Goal: Information Seeking & Learning: Understand process/instructions

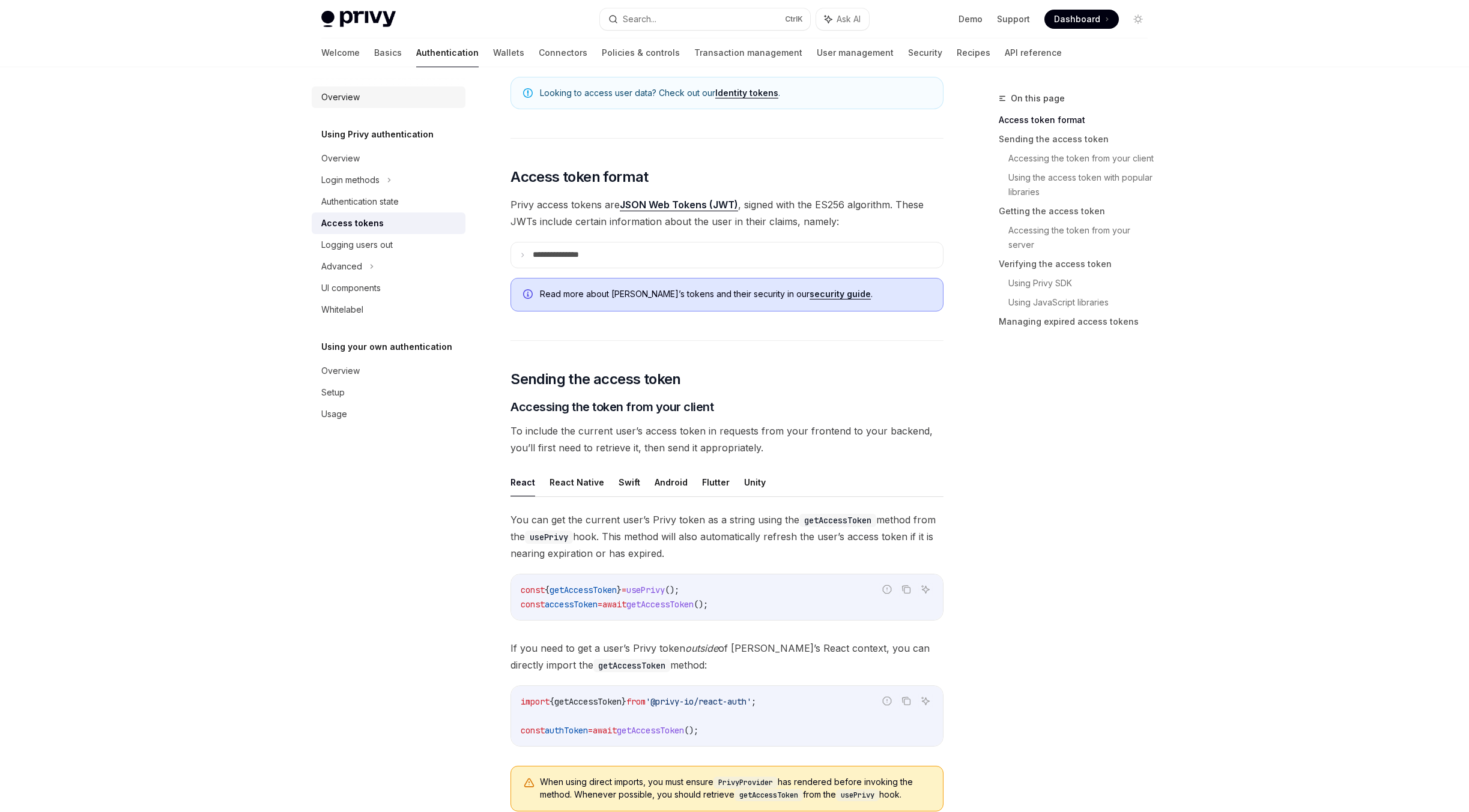
scroll to position [180, 0]
click at [404, 179] on div "Login methods" at bounding box center [388, 180] width 154 height 22
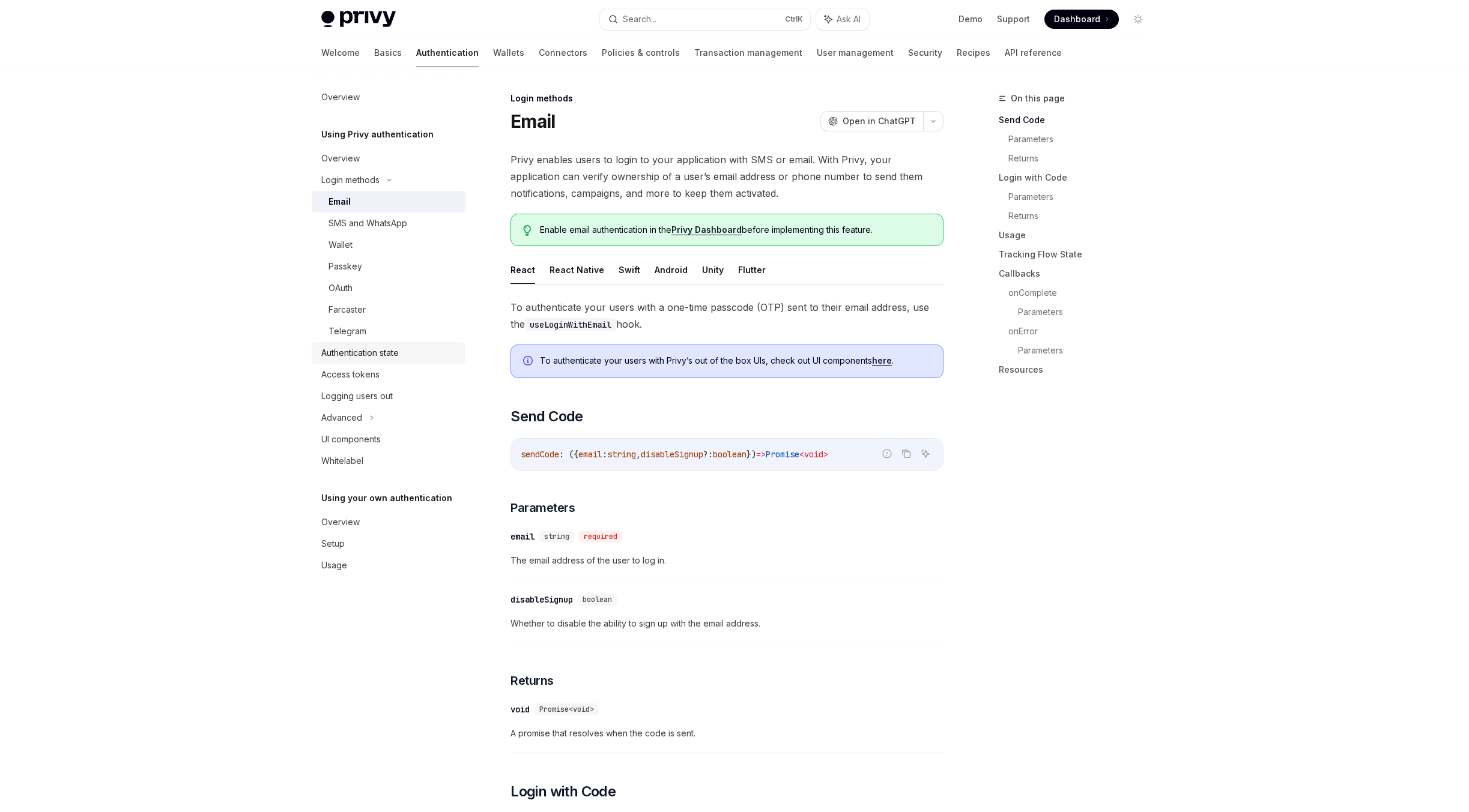
click at [385, 358] on div "Authentication state" at bounding box center [360, 353] width 78 height 15
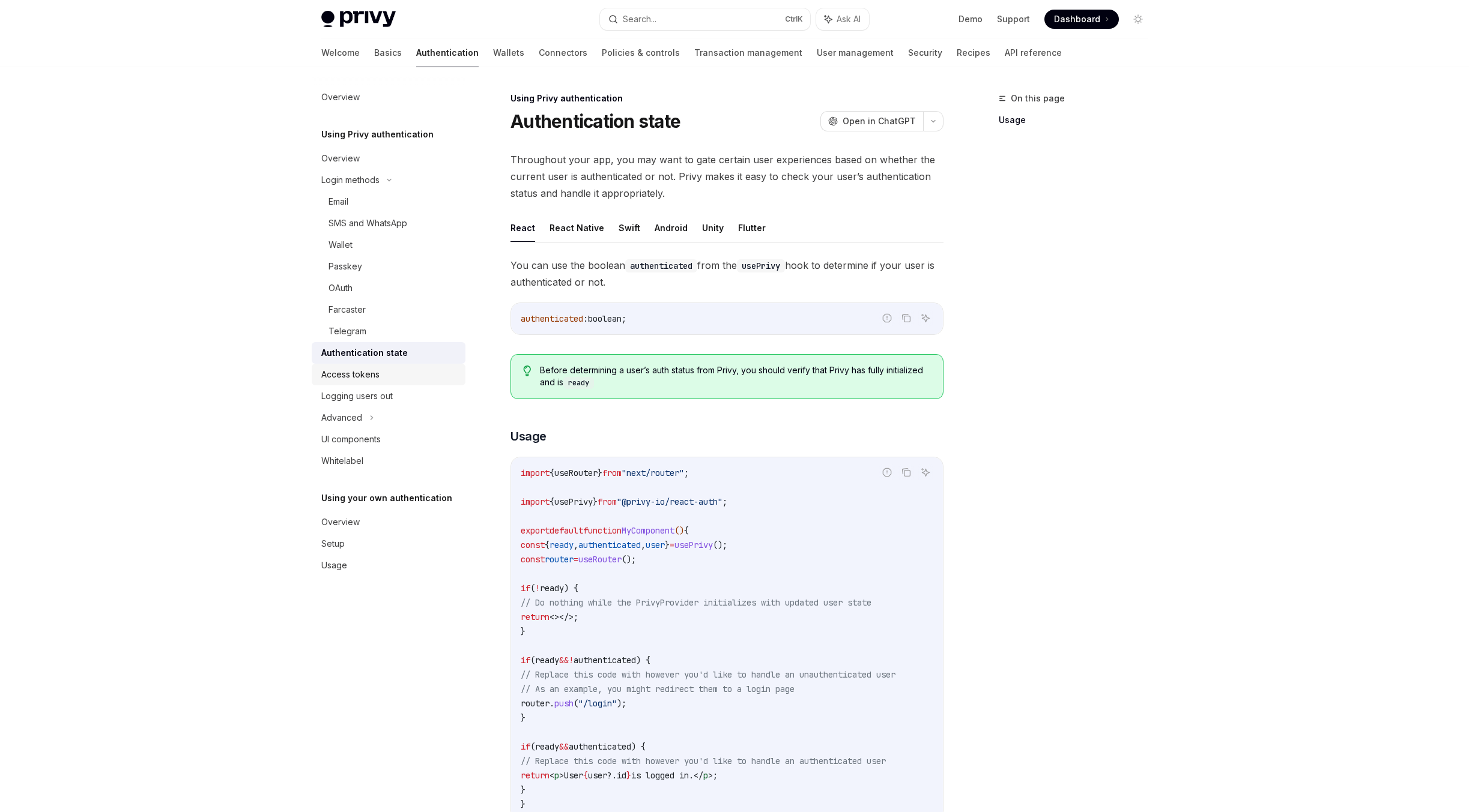
click at [374, 373] on div "Access tokens" at bounding box center [350, 374] width 58 height 15
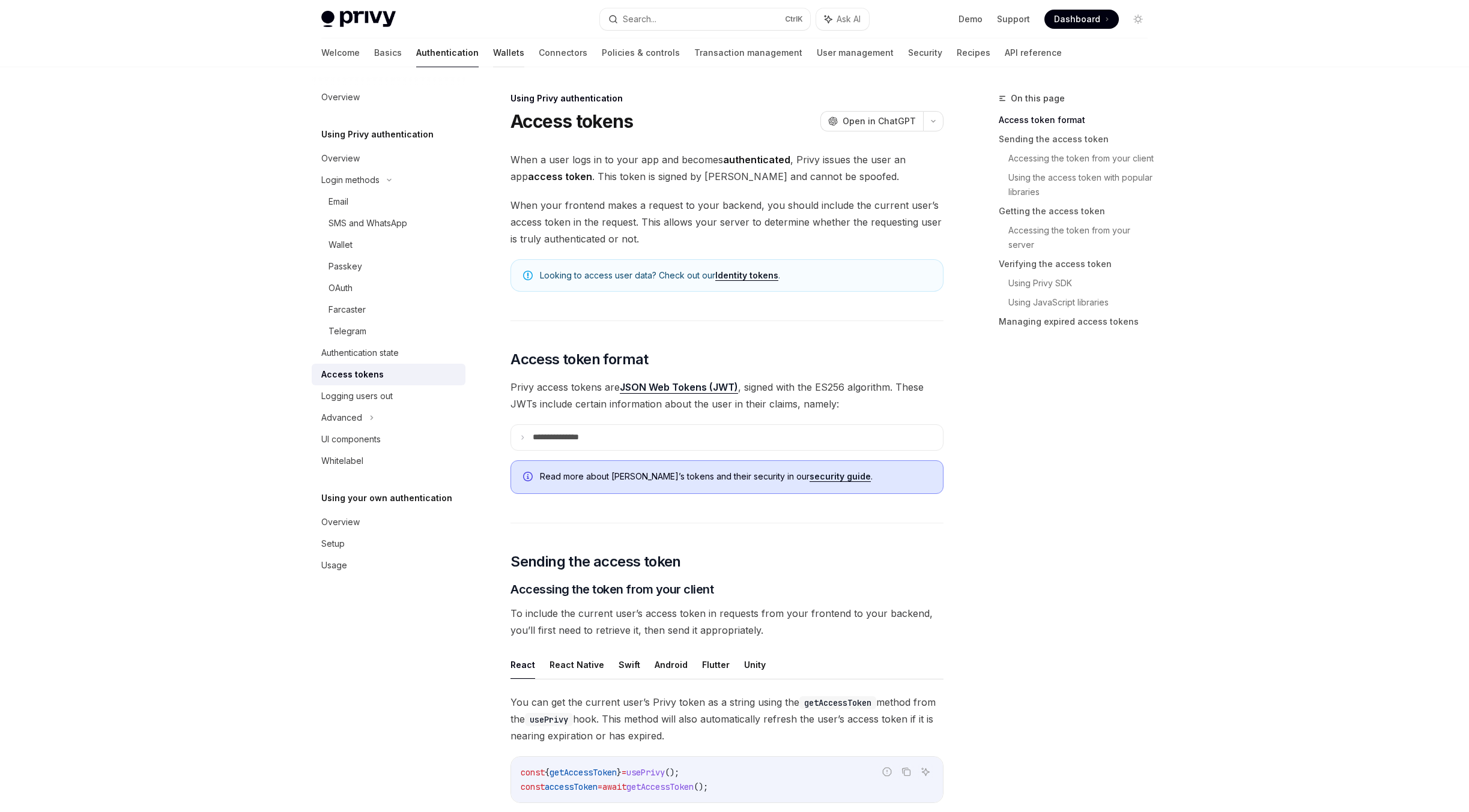
click at [493, 48] on link "Wallets" at bounding box center [508, 53] width 32 height 29
type textarea "*"
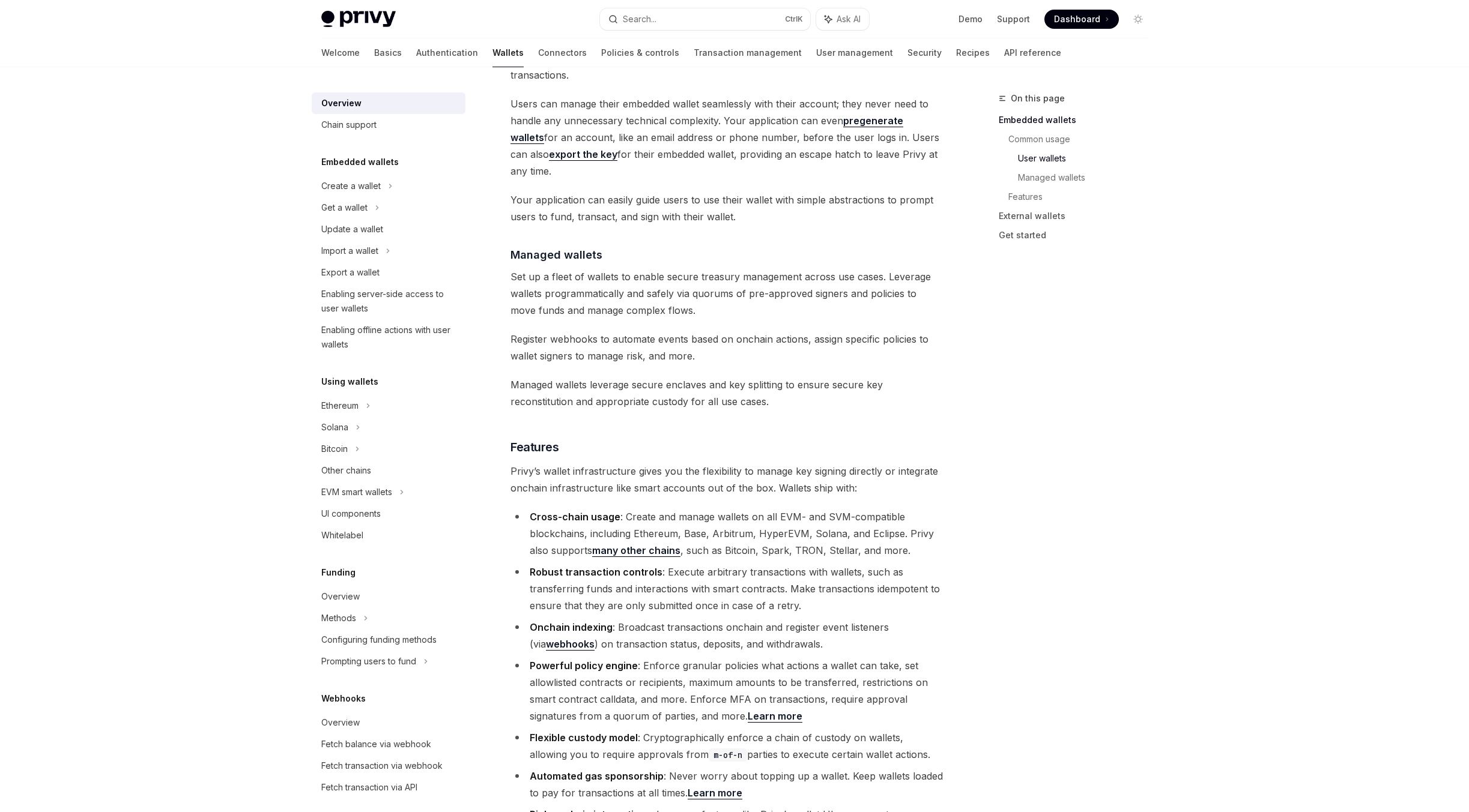
scroll to position [1081, 0]
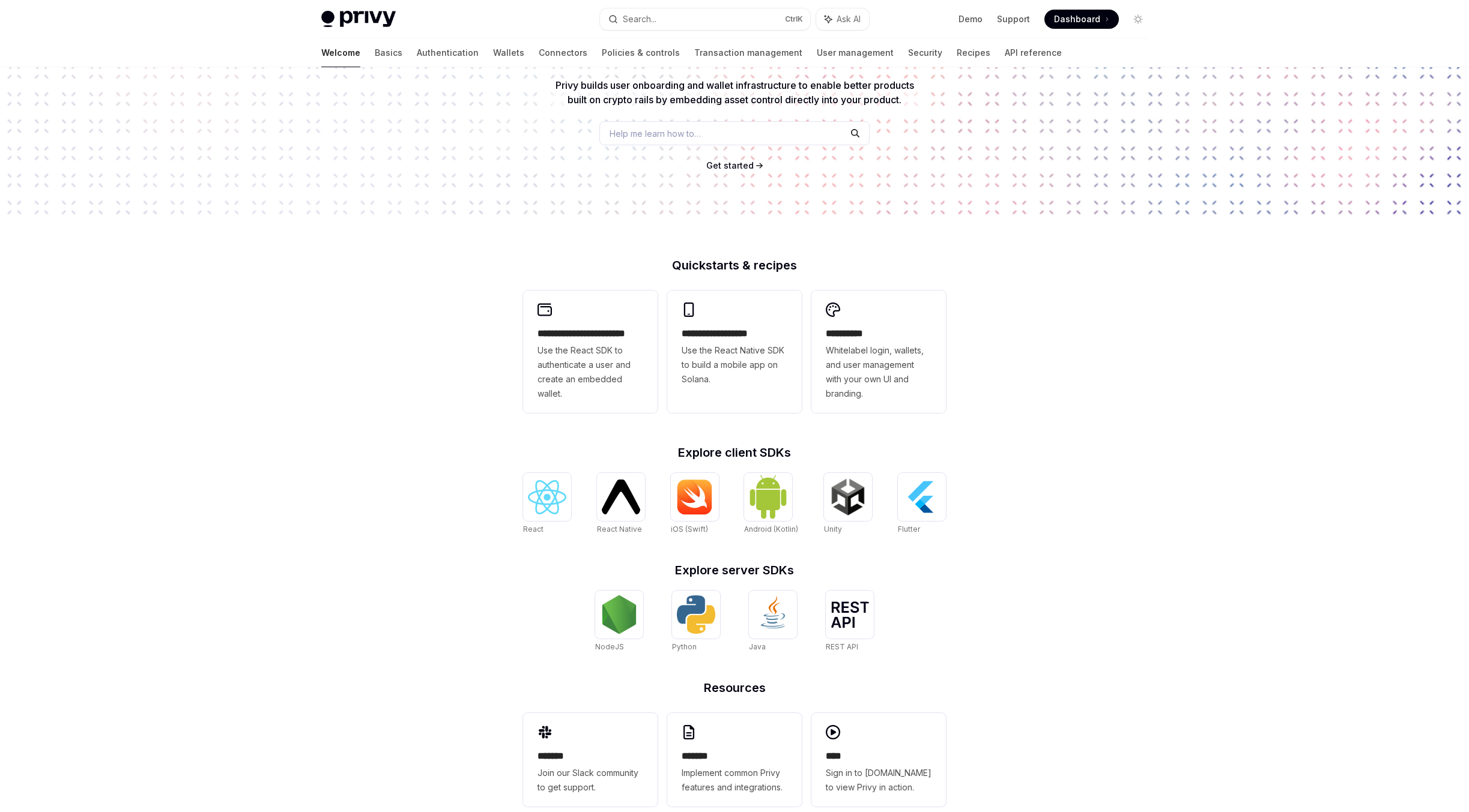
scroll to position [142, 0]
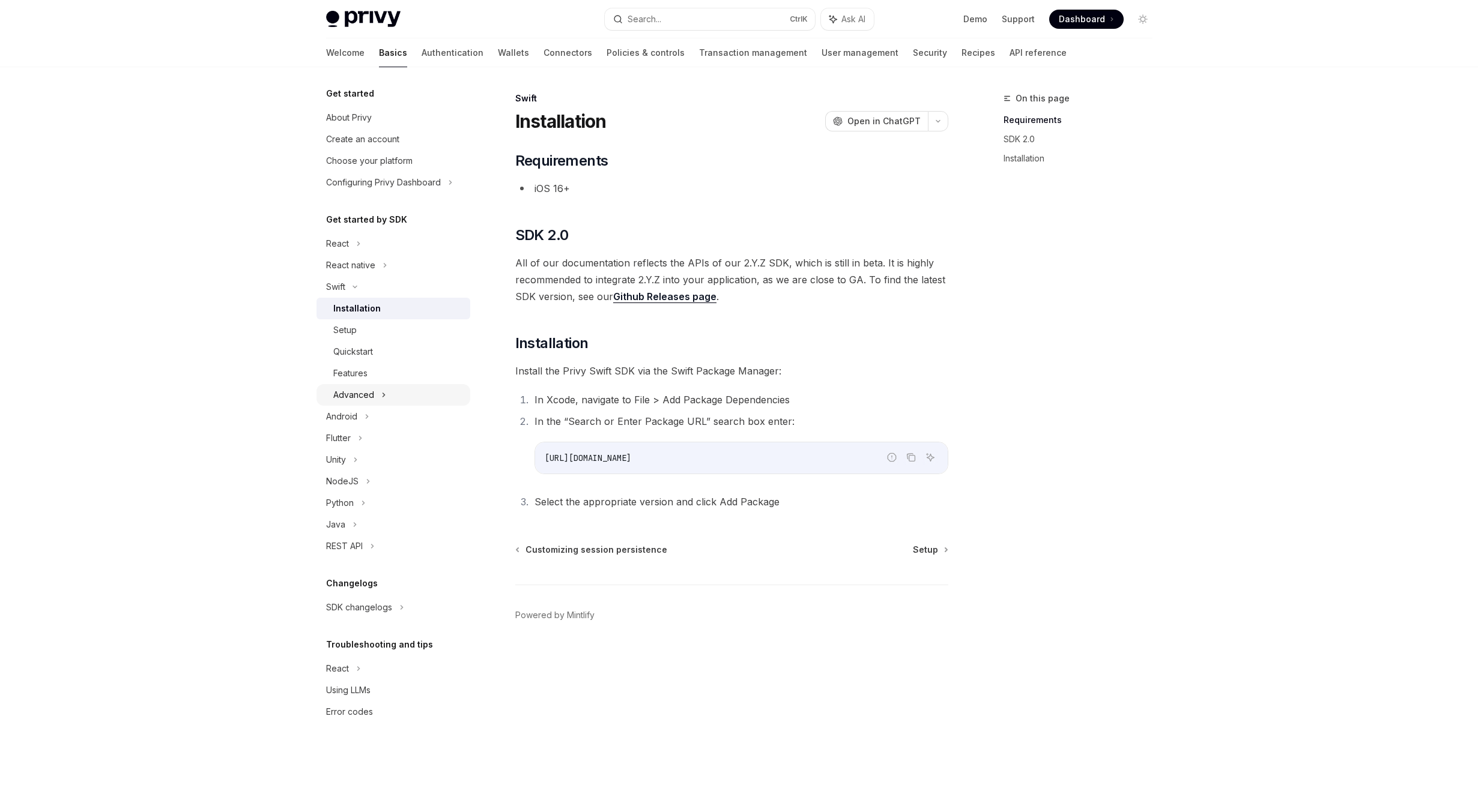
click at [376, 392] on div "Advanced" at bounding box center [393, 395] width 154 height 22
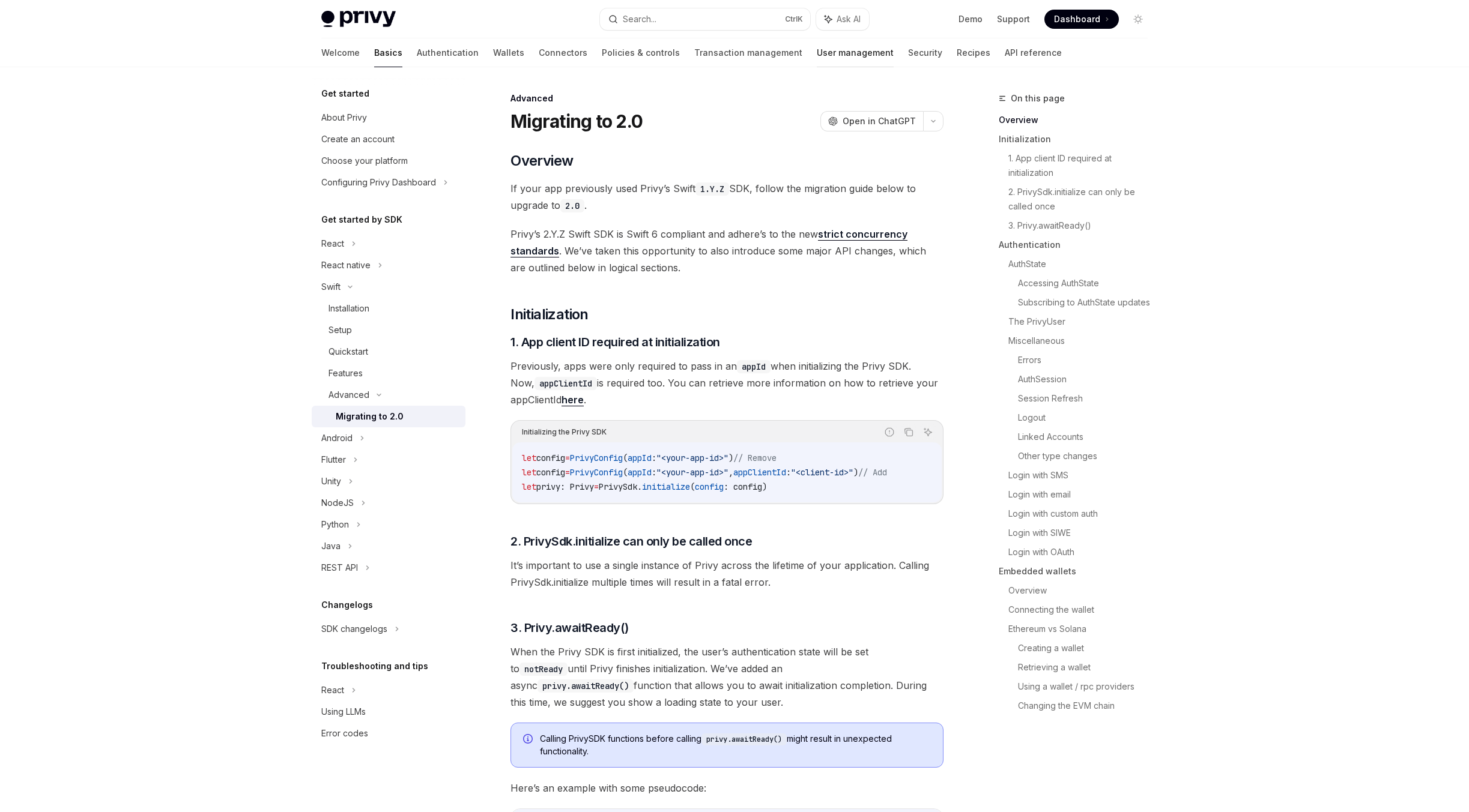
click at [816, 61] on link "User management" at bounding box center [854, 53] width 77 height 29
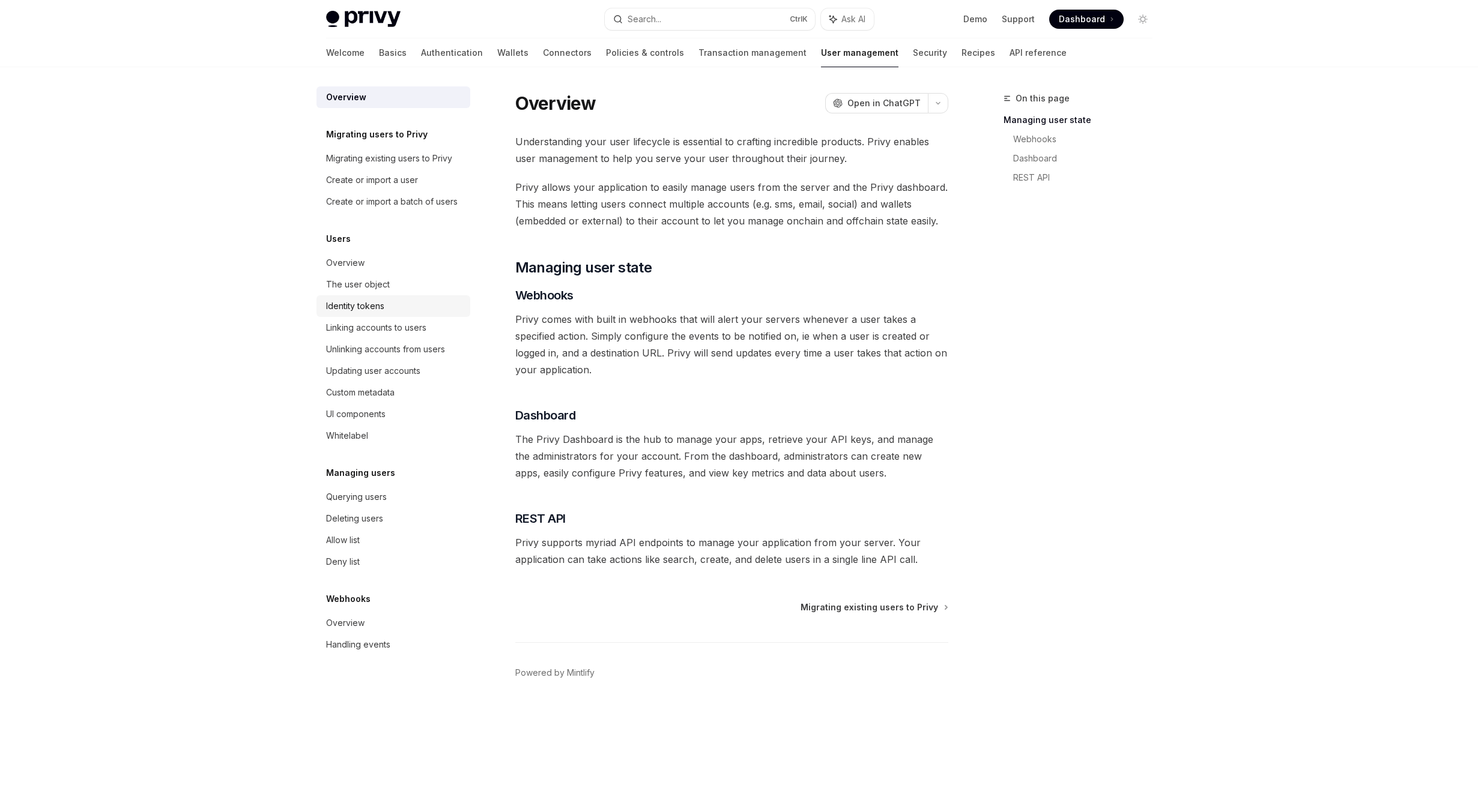
click at [395, 304] on div "Identity tokens" at bounding box center [394, 307] width 137 height 15
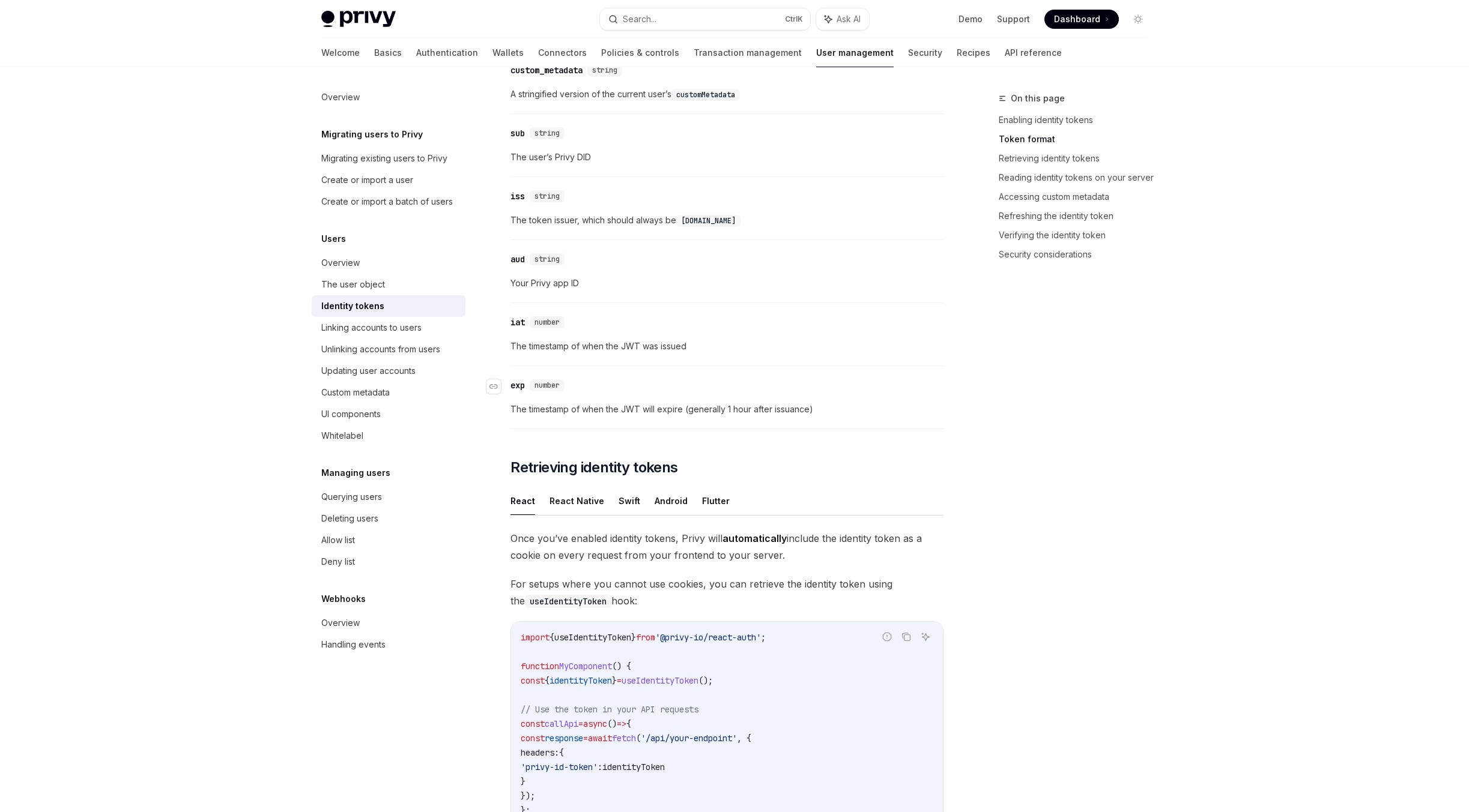
scroll to position [600, 0]
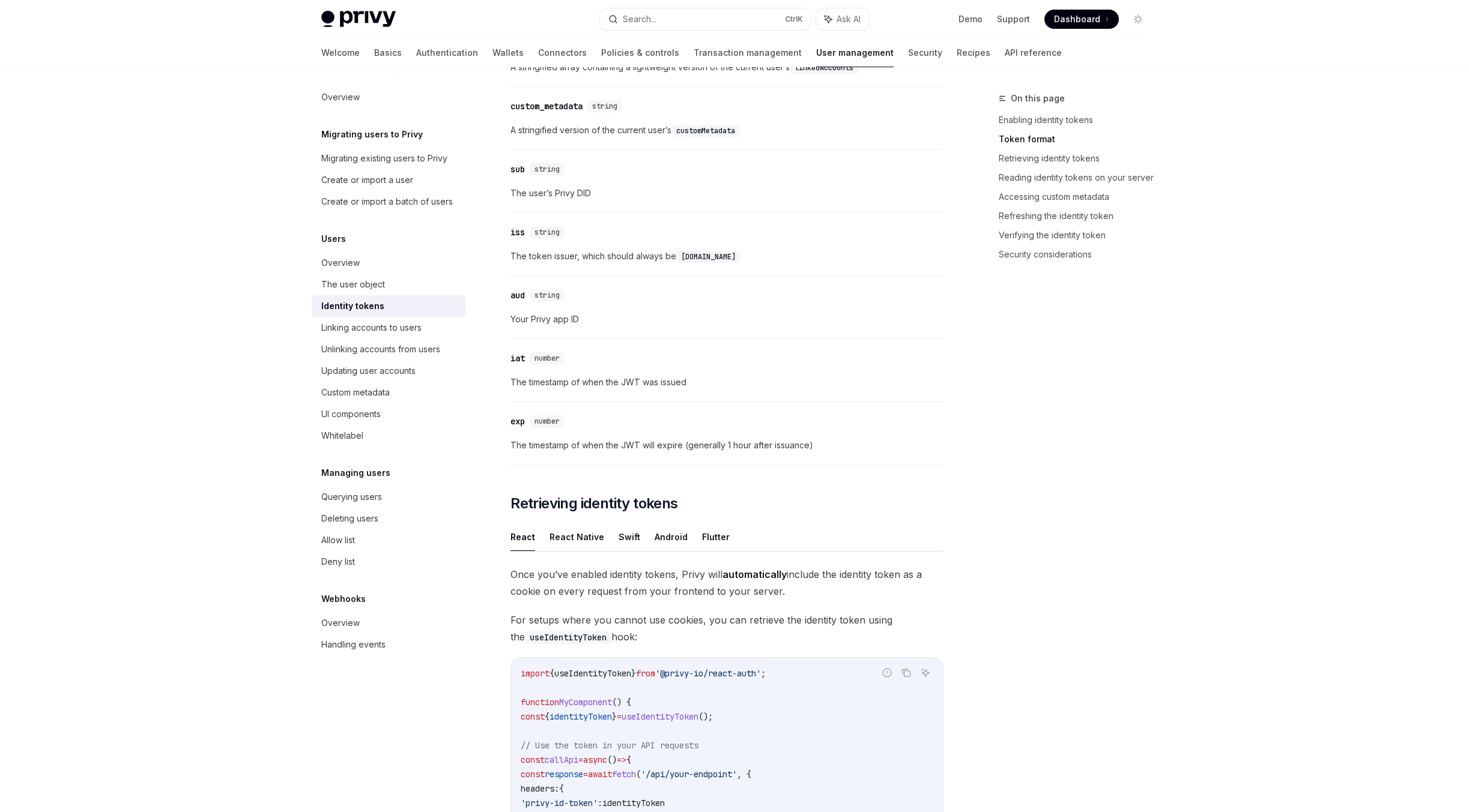
drag, startPoint x: 523, startPoint y: 347, endPoint x: 713, endPoint y: 413, distance: 201.1
drag, startPoint x: 713, startPoint y: 413, endPoint x: 812, endPoint y: 82, distance: 345.5
click at [811, 81] on div "​ linked_accounts string A stringified array containing a lightweight version o…" at bounding box center [726, 58] width 433 height 57
click at [840, 98] on div "​ custom_metadata string A stringified version of the current user’s customMeta…" at bounding box center [726, 121] width 433 height 57
click at [1005, 54] on link "API reference" at bounding box center [1033, 53] width 57 height 29
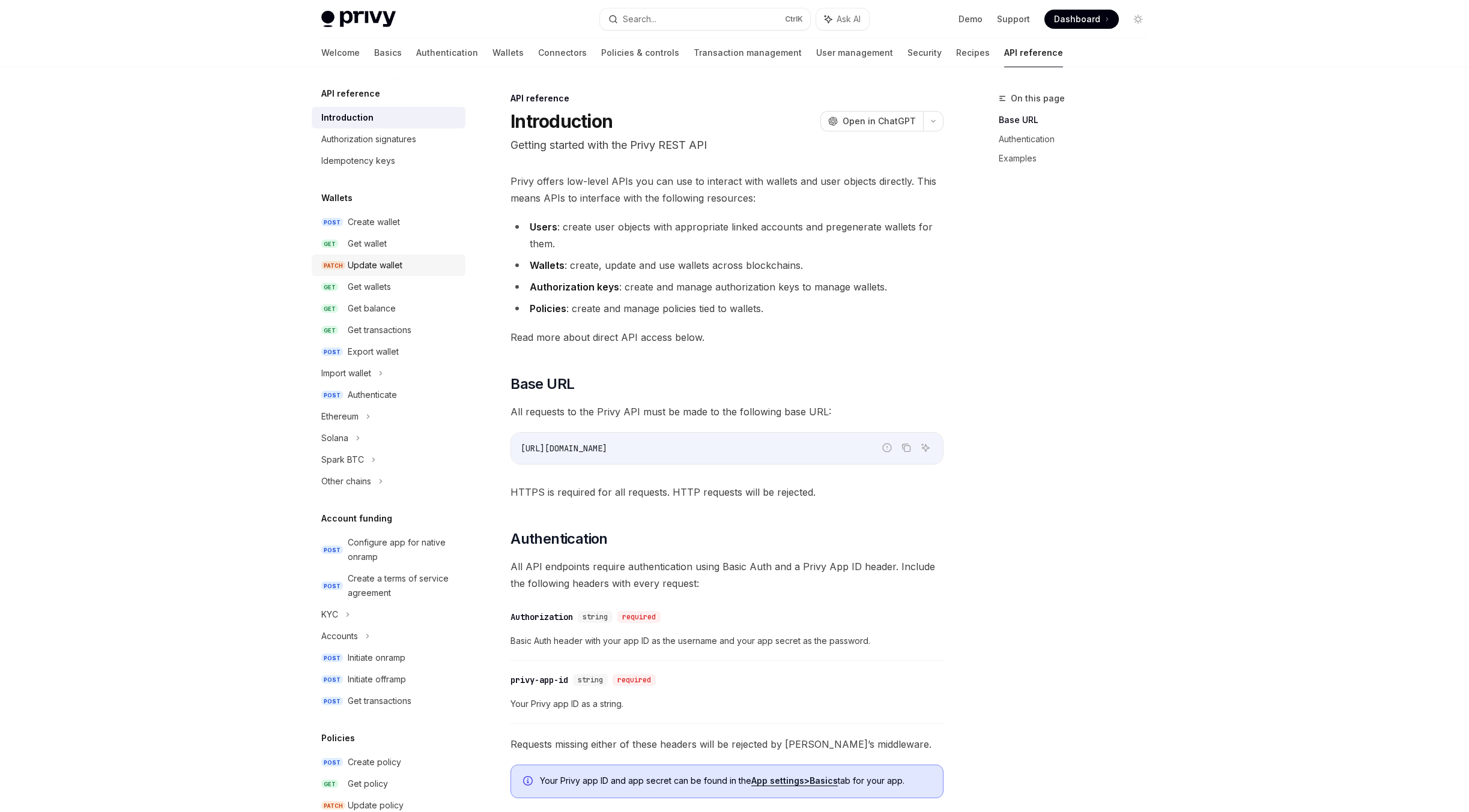
click at [414, 264] on div "Update wallet" at bounding box center [403, 265] width 111 height 15
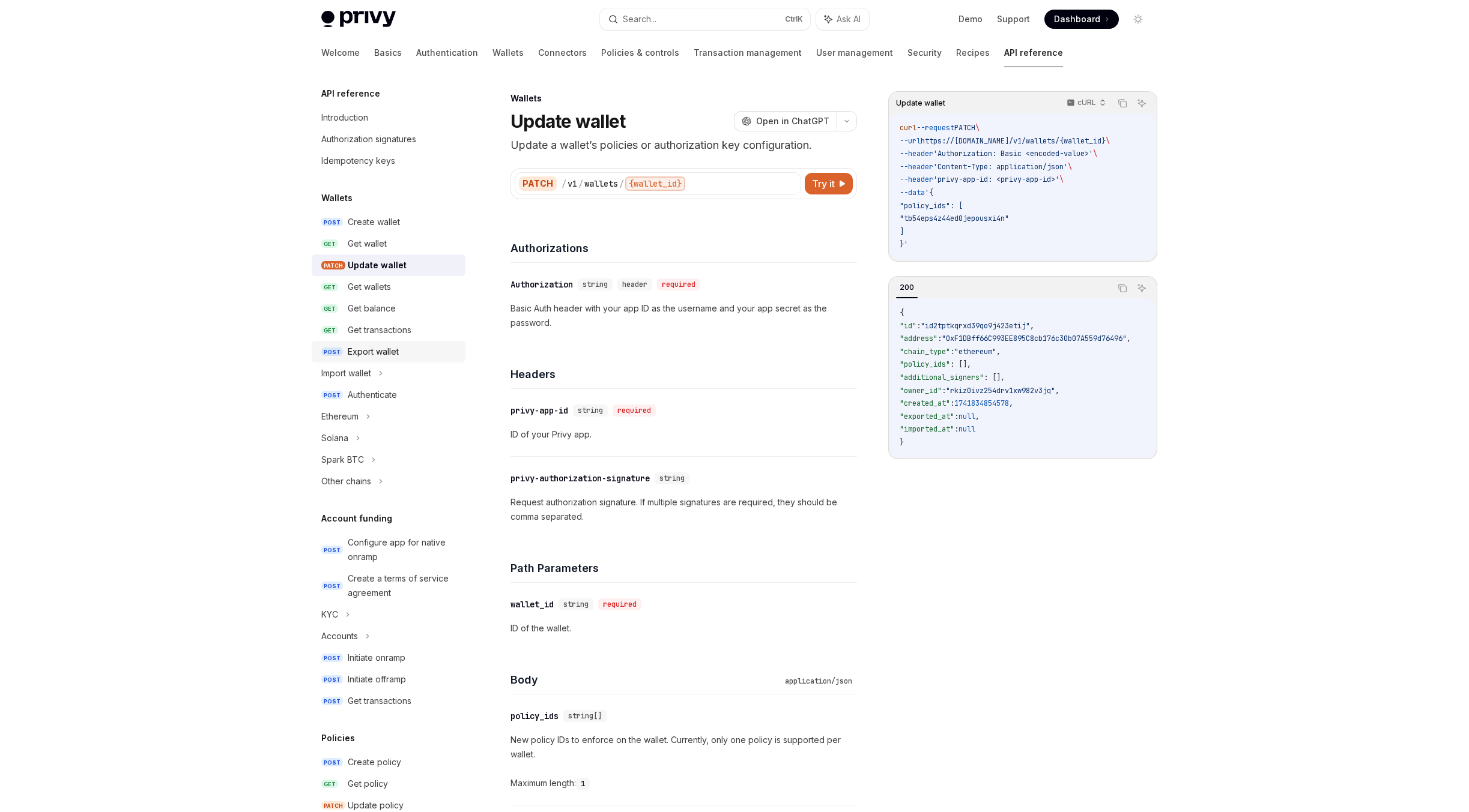
click at [416, 354] on div "Export wallet" at bounding box center [403, 352] width 111 height 15
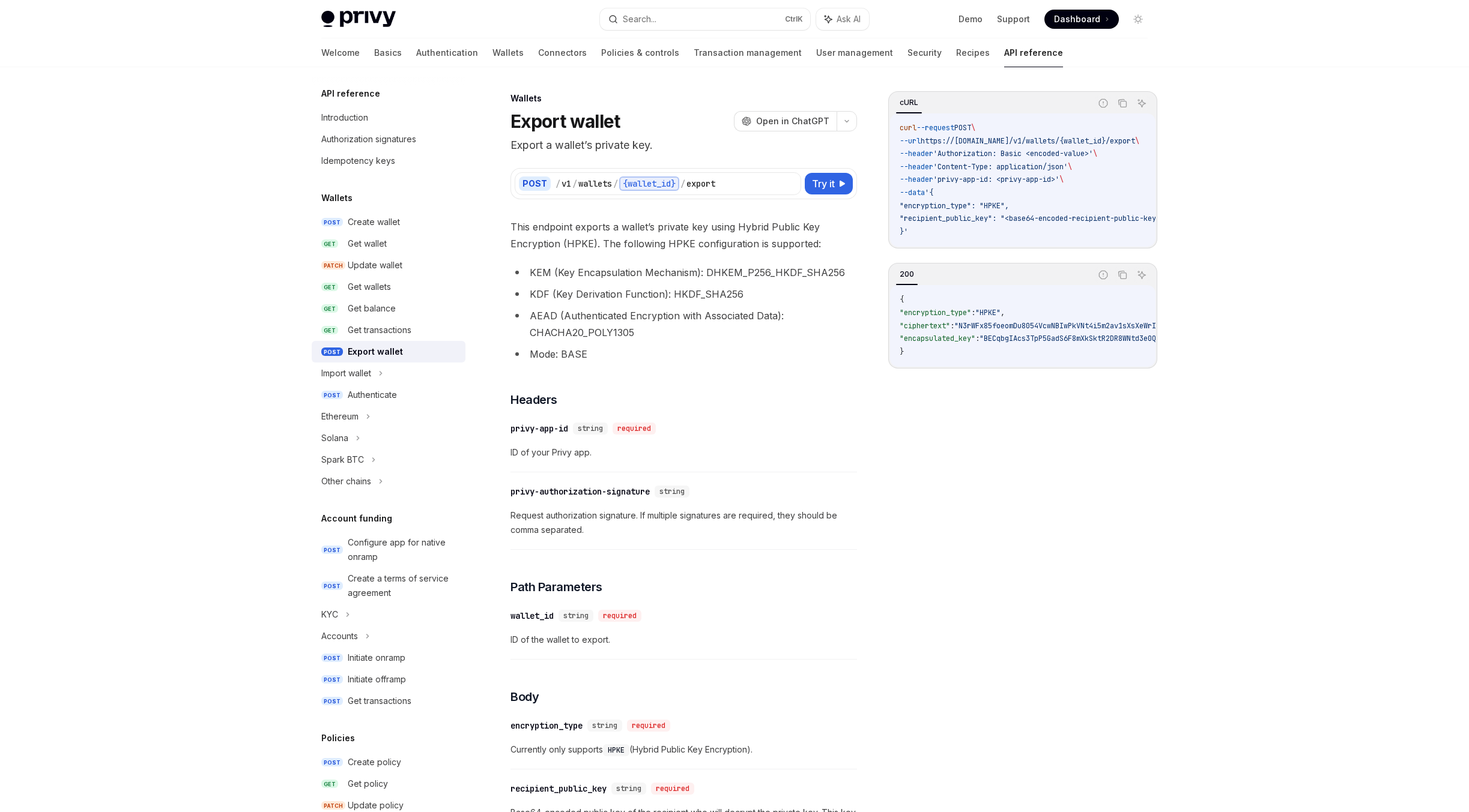
click at [416, 354] on div "Export wallet" at bounding box center [403, 352] width 111 height 15
click at [849, 121] on icon "button" at bounding box center [847, 121] width 15 height 5
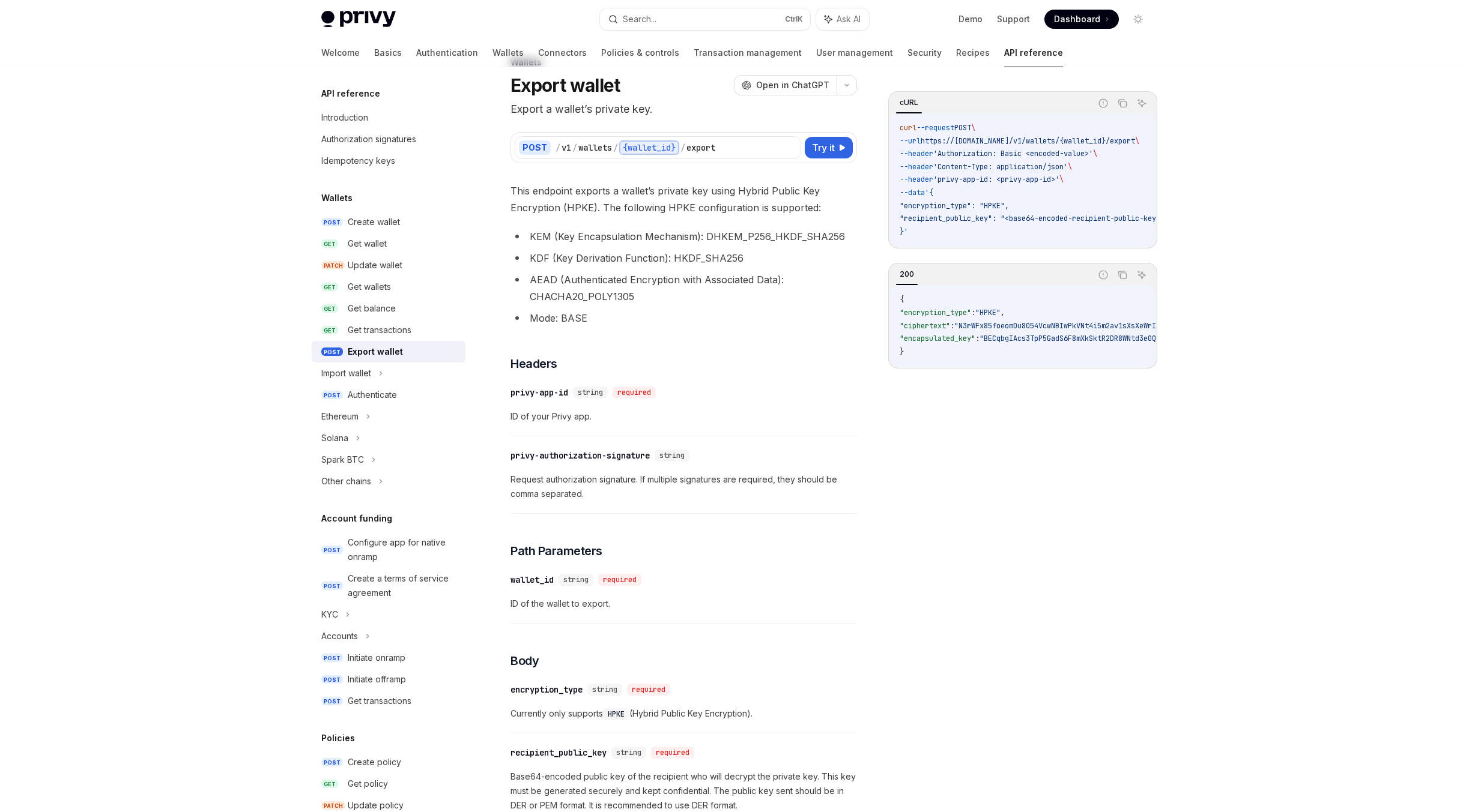
scroll to position [240, 0]
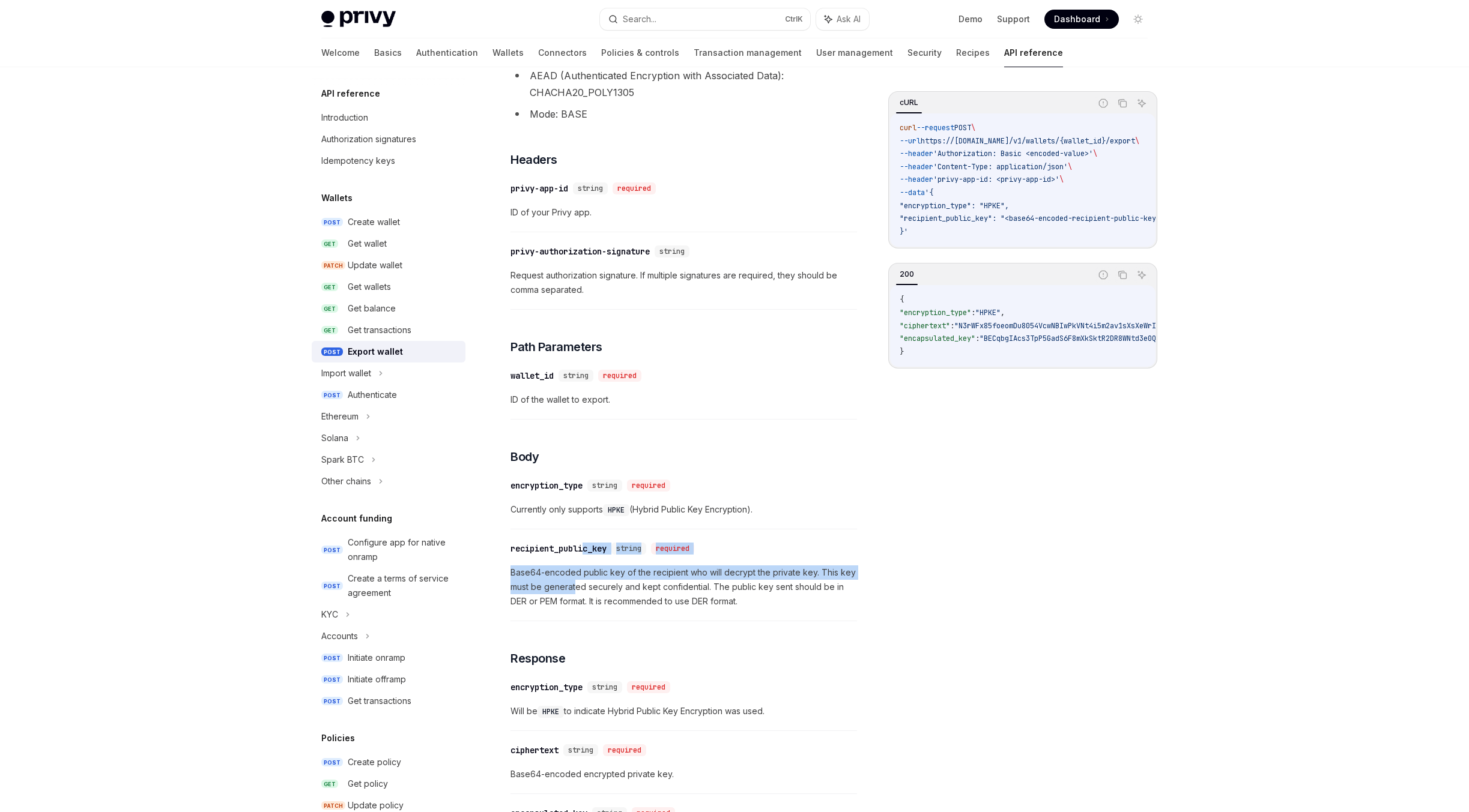
drag, startPoint x: 583, startPoint y: 562, endPoint x: 578, endPoint y: 582, distance: 20.6
drag, startPoint x: 578, startPoint y: 582, endPoint x: 557, endPoint y: 582, distance: 21.0
click at [557, 582] on span "Base64-encoded public key of the recipient who will decrypt the private key. Th…" at bounding box center [684, 586] width 346 height 43
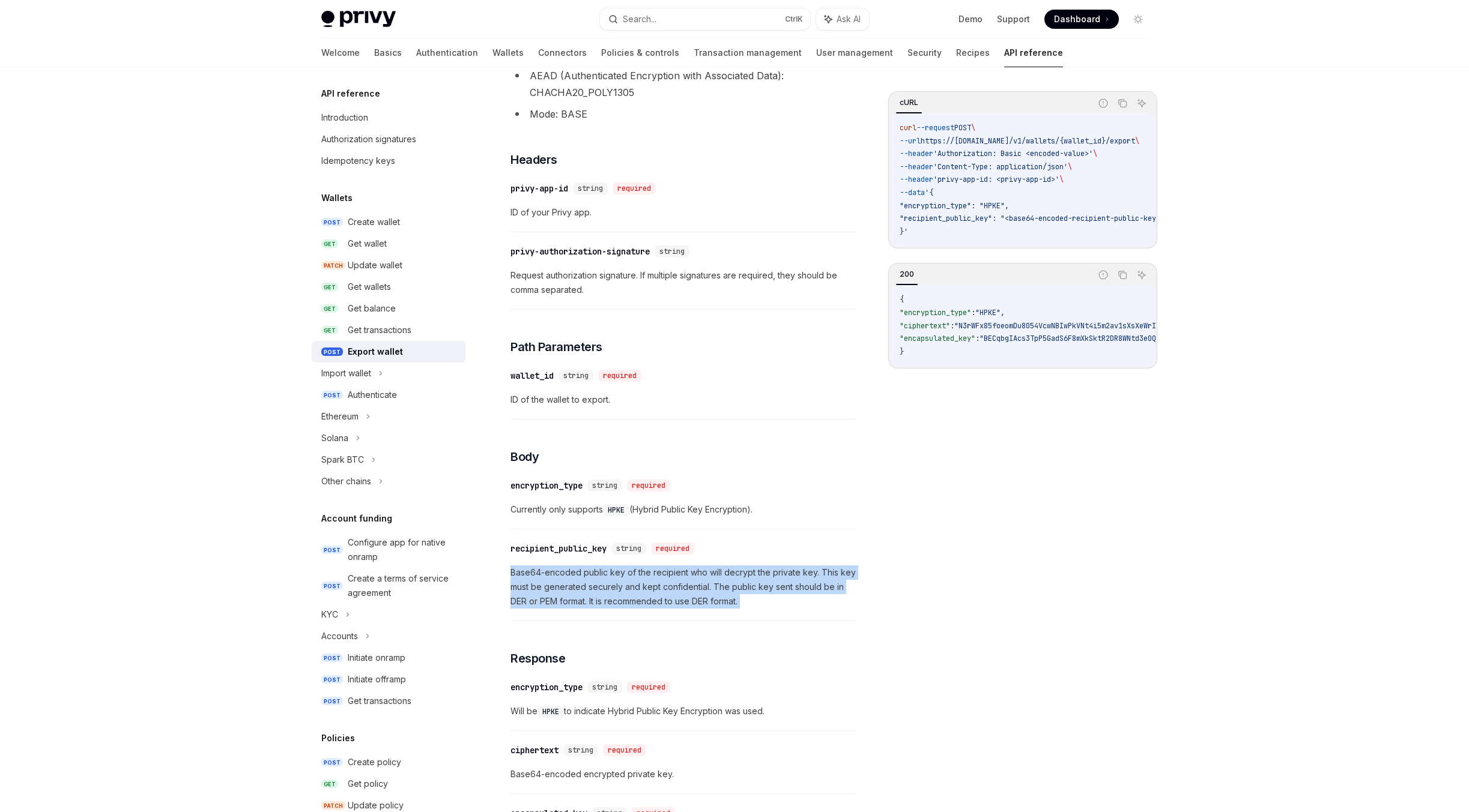
click at [557, 580] on span "Base64-encoded public key of the recipient who will decrypt the private key. Th…" at bounding box center [684, 586] width 346 height 43
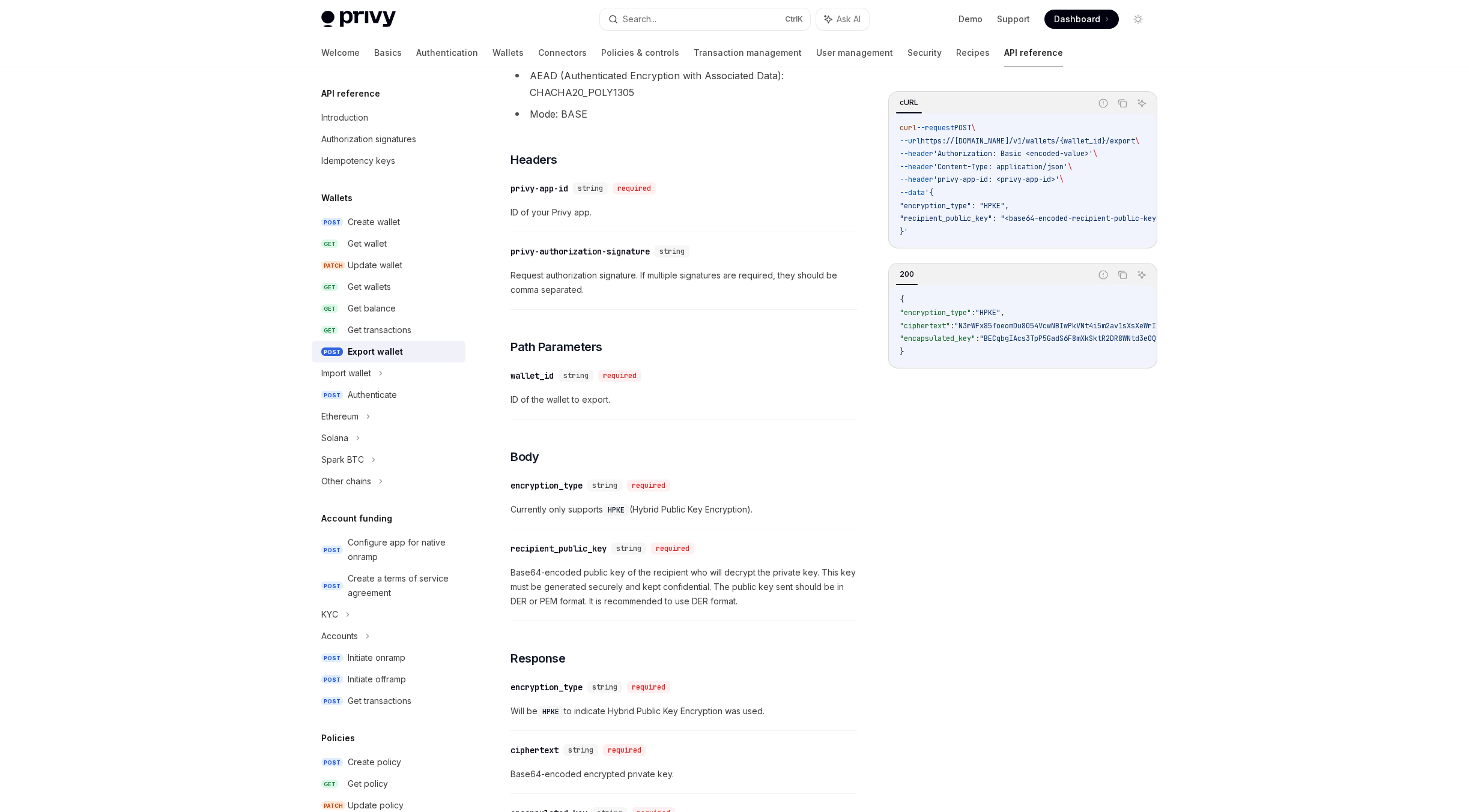
click at [586, 515] on span "Currently only supports HPKE (Hybrid Public Key Encryption)." at bounding box center [684, 510] width 346 height 15
click at [1117, 102] on icon "Copy the contents from the code block" at bounding box center [1122, 104] width 10 height 10
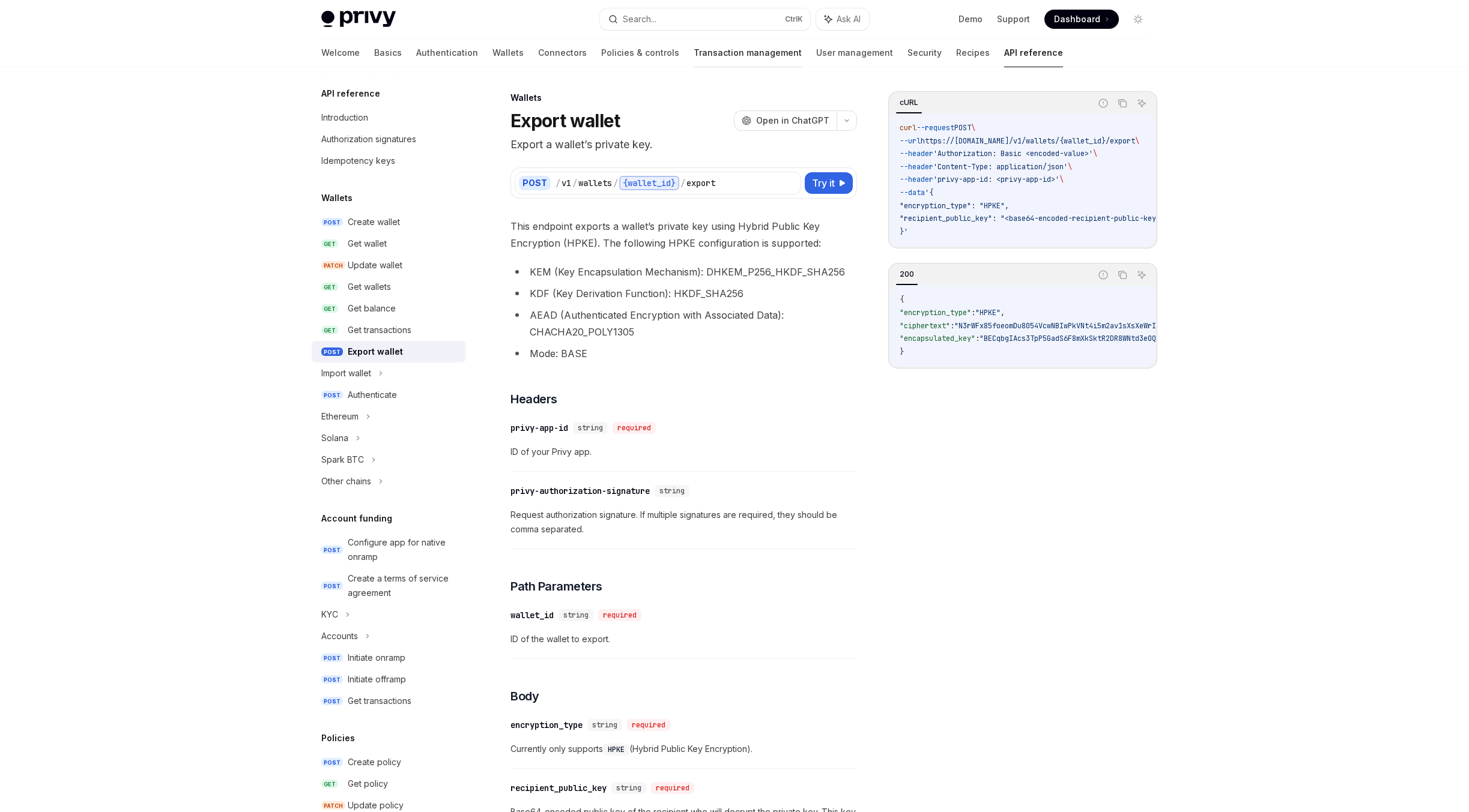
scroll to position [0, 0]
click at [493, 55] on link "Wallets" at bounding box center [508, 53] width 32 height 29
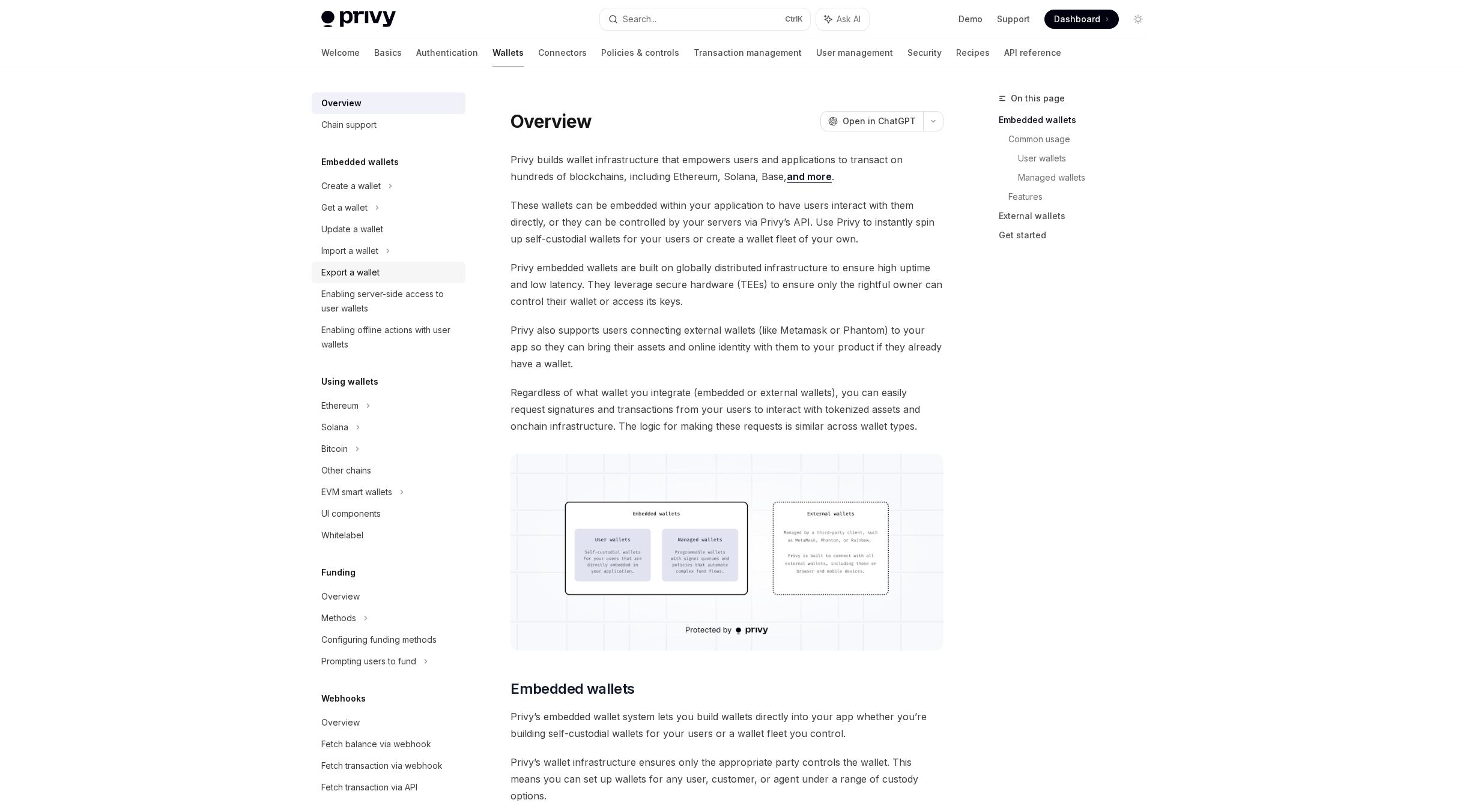
click at [395, 270] on div "Export a wallet" at bounding box center [389, 273] width 137 height 15
type textarea "*"
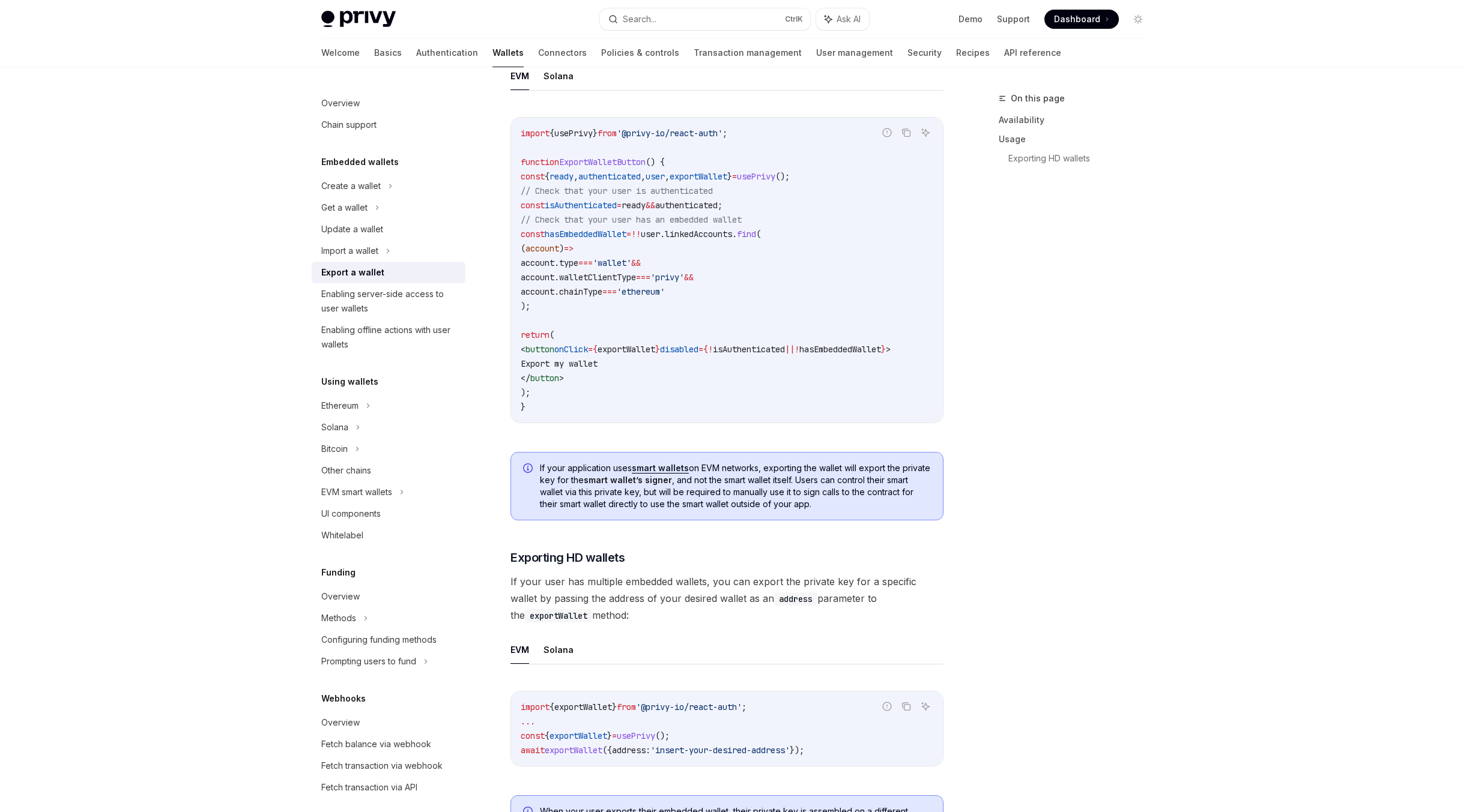
scroll to position [632, 0]
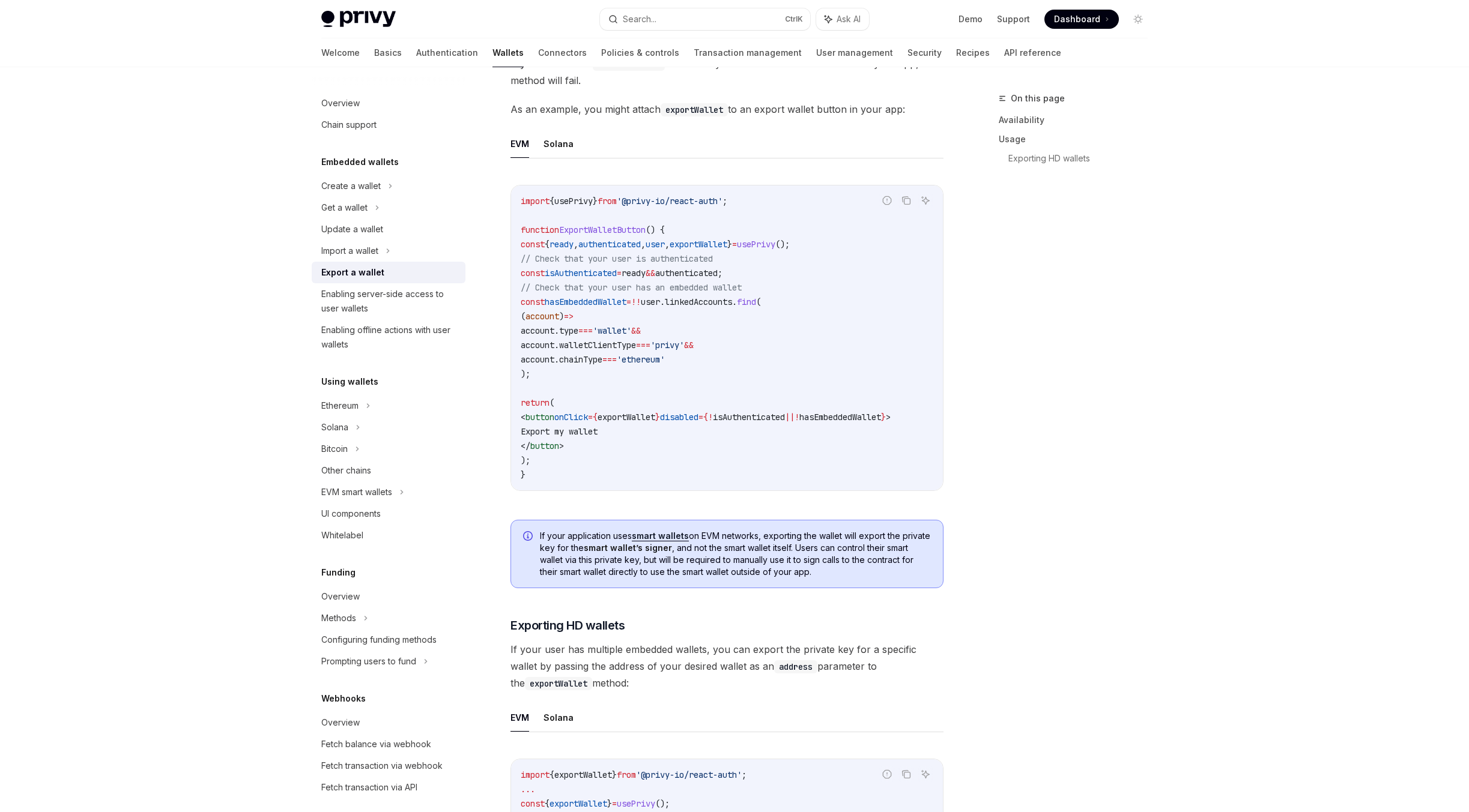
click at [598, 228] on span "ExportWalletButton" at bounding box center [602, 230] width 87 height 11
copy span "ExportWalletButton"
